Goal: Find specific page/section: Find specific page/section

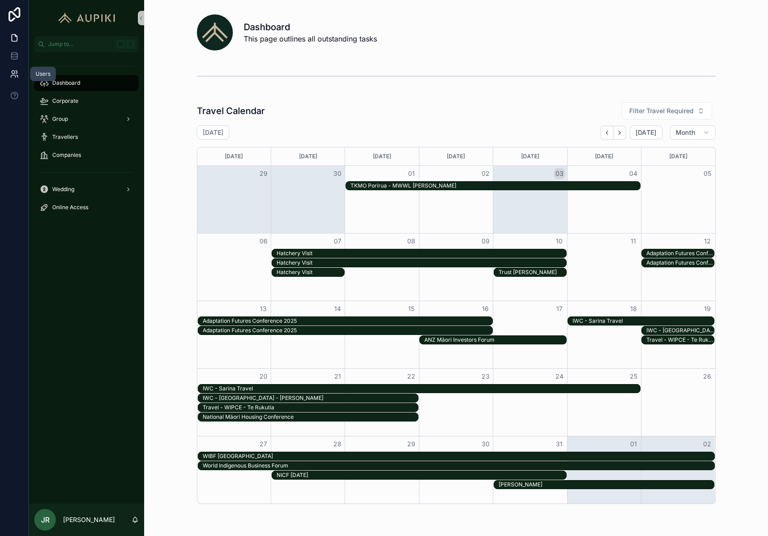
click at [18, 77] on icon at bounding box center [17, 76] width 1 height 2
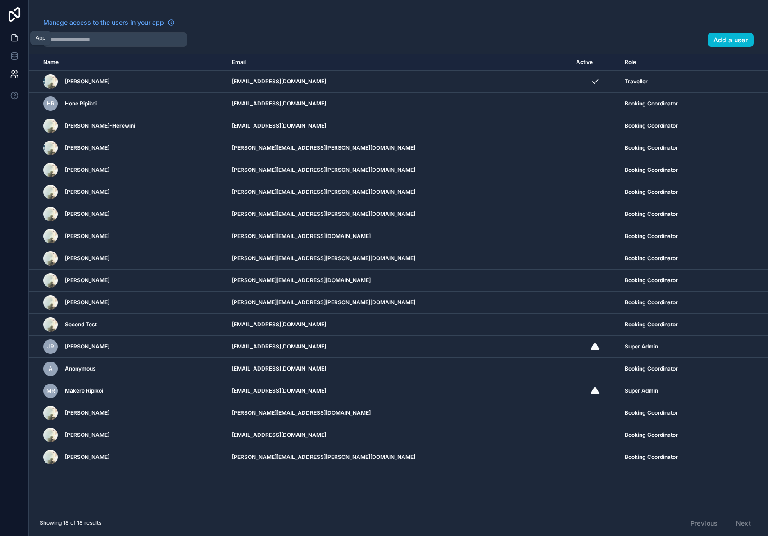
click at [14, 40] on icon at bounding box center [14, 37] width 9 height 9
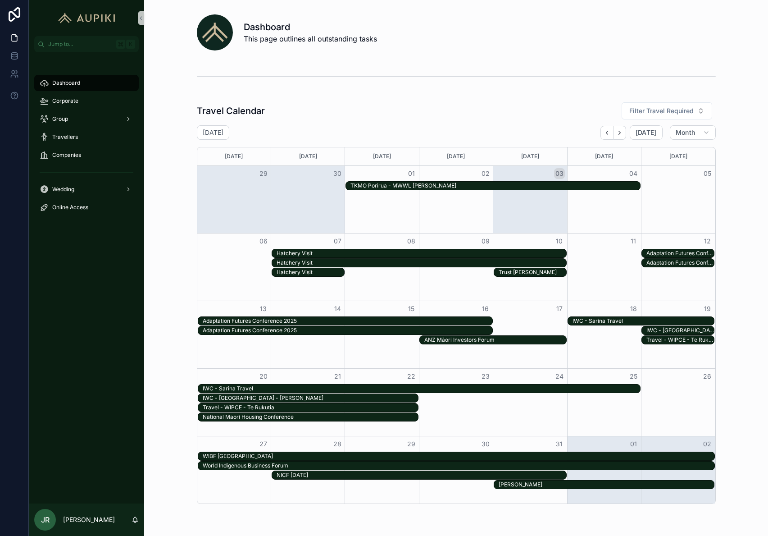
click at [46, 520] on span "JR" at bounding box center [45, 519] width 9 height 11
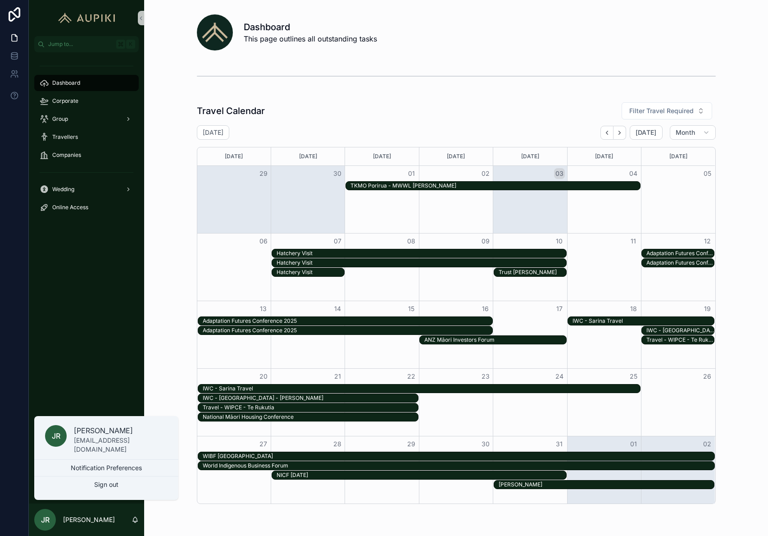
click at [107, 363] on div "Dashboard Corporate Group Travellers Companies Wedding Online Access" at bounding box center [86, 277] width 115 height 451
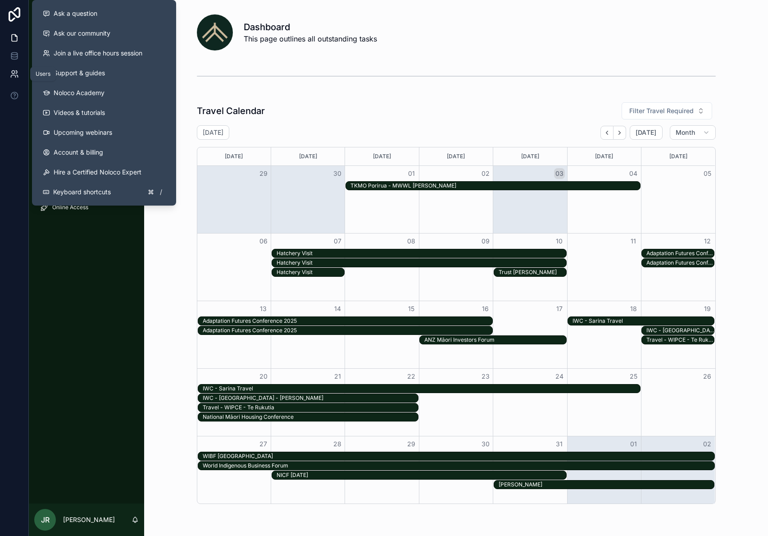
click at [14, 73] on icon at bounding box center [14, 73] width 9 height 9
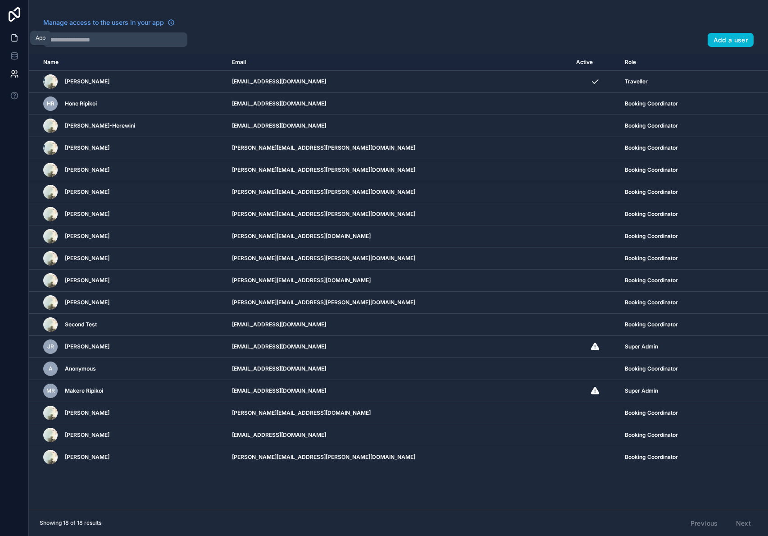
click at [18, 41] on icon at bounding box center [14, 37] width 9 height 9
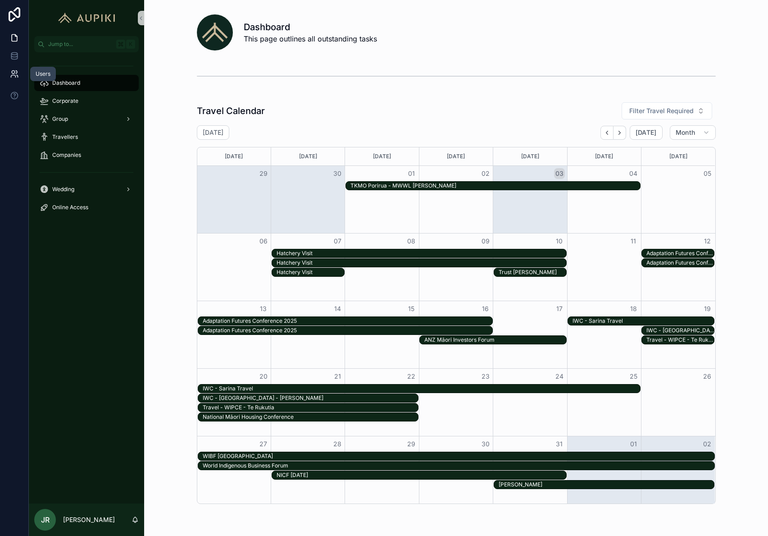
click at [15, 65] on link at bounding box center [14, 74] width 28 height 18
